Goal: Task Accomplishment & Management: Use online tool/utility

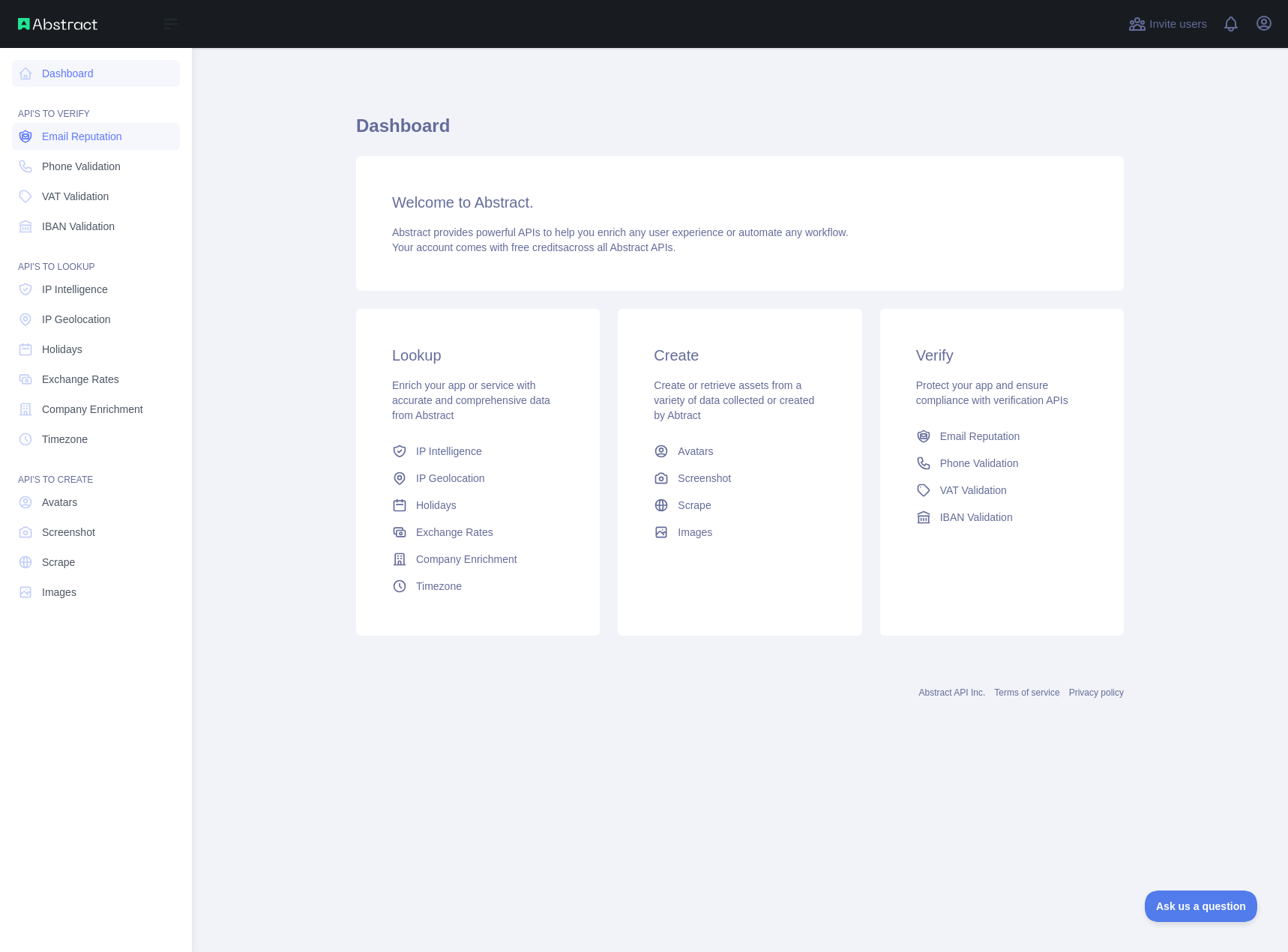
click at [40, 134] on link "Email Reputation" at bounding box center [96, 136] width 168 height 27
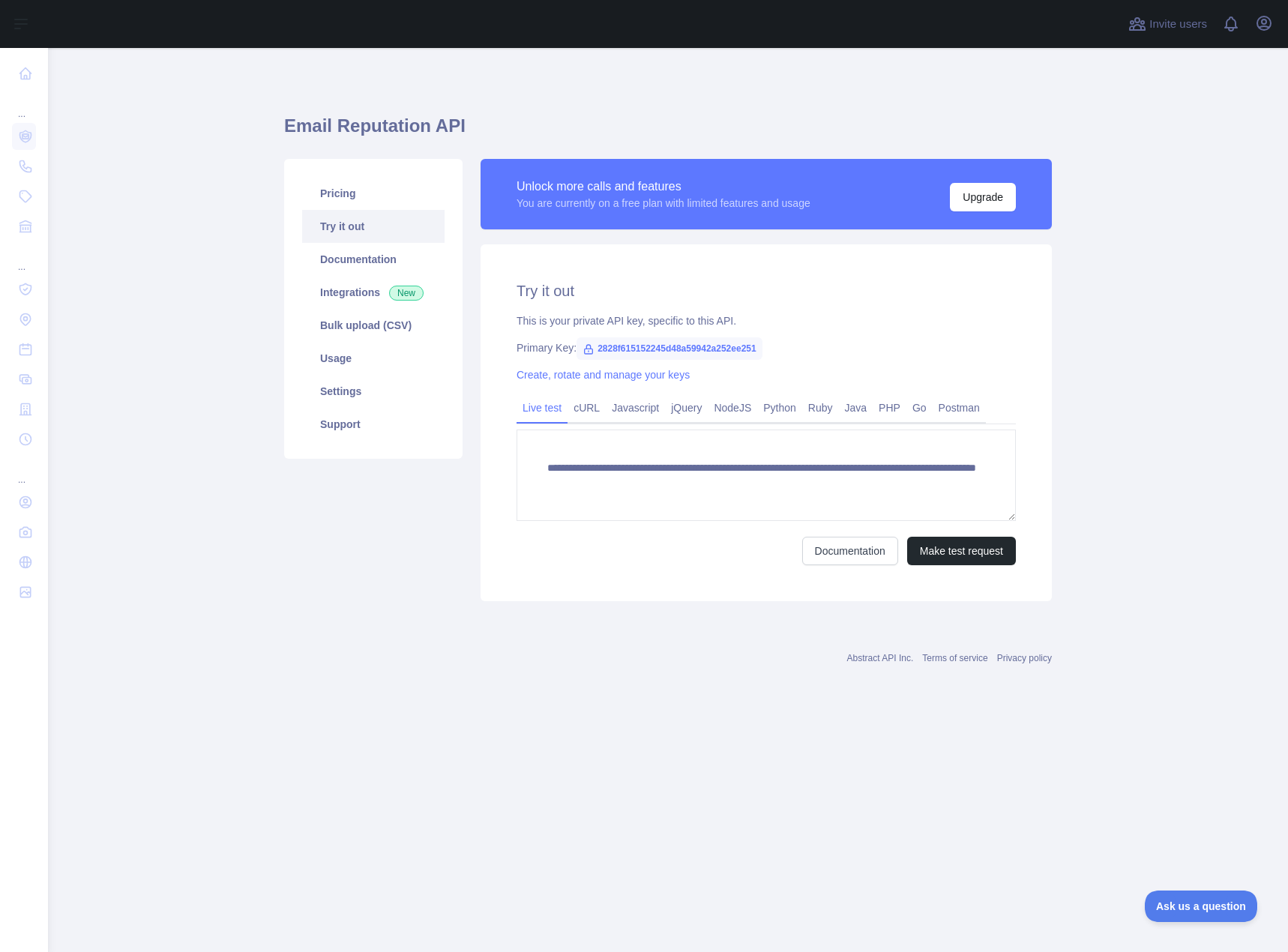
click at [638, 349] on span "2828f615152245d48a59942a252ee251" at bounding box center [669, 348] width 186 height 22
click at [641, 349] on span "2828f615152245d48a59942a252ee251" at bounding box center [669, 348] width 186 height 22
copy span "2828f615152245d48a59942a252ee251"
